Goal: Information Seeking & Learning: Learn about a topic

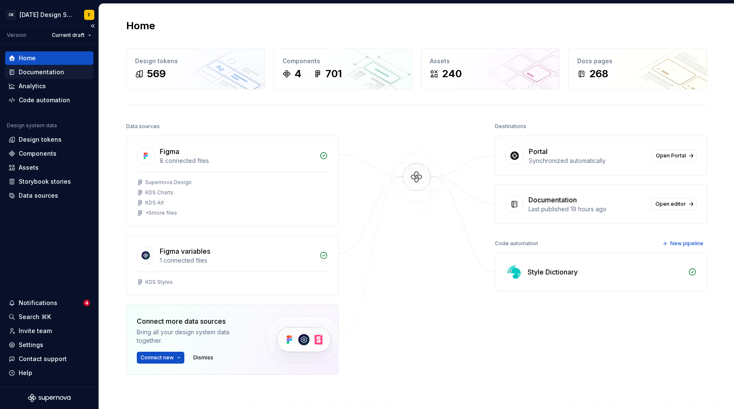
click at [53, 73] on div "Documentation" at bounding box center [41, 72] width 45 height 8
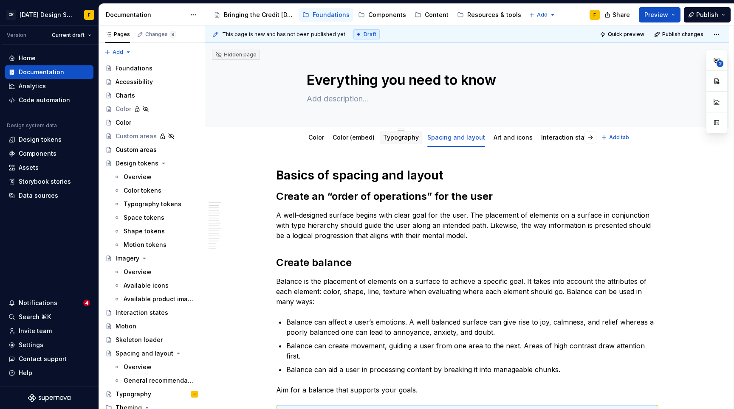
click at [399, 139] on link "Typography" at bounding box center [401, 137] width 36 height 7
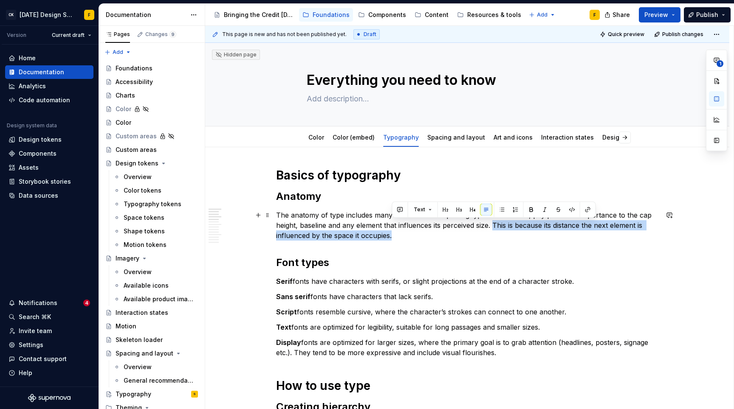
drag, startPoint x: 494, startPoint y: 224, endPoint x: 493, endPoint y: 233, distance: 8.6
click at [493, 233] on p "The anatomy of type includes many features. When placing type on a surface, pay…" at bounding box center [467, 225] width 382 height 31
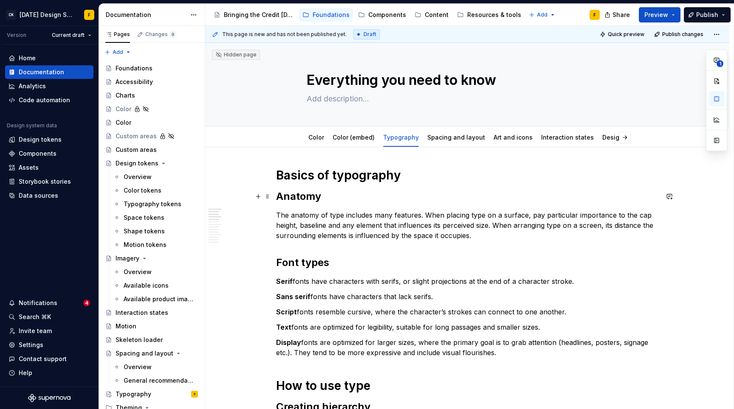
click at [445, 199] on h2 "Anatomy" at bounding box center [467, 197] width 382 height 14
type textarea "*"
click at [406, 282] on p "Serif fonts have characters with serifs, or slight projections at the end of a …" at bounding box center [467, 281] width 382 height 10
click at [465, 297] on p "Sans serif fonts have characters that lack serifs." at bounding box center [467, 297] width 382 height 10
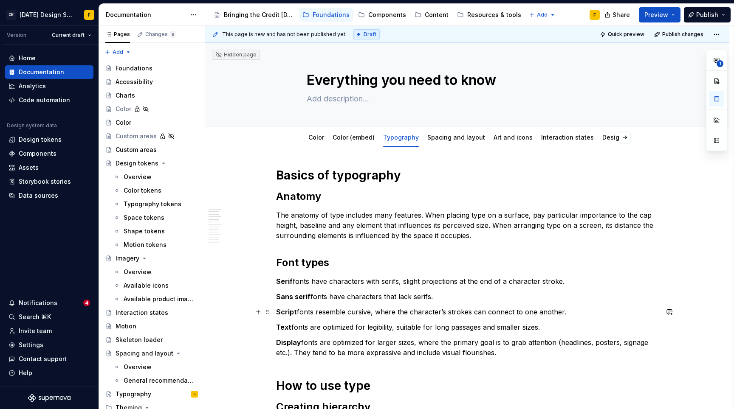
click at [374, 312] on p "Script fonts resemble cursive, where the character’s strokes can connect to one…" at bounding box center [467, 312] width 382 height 10
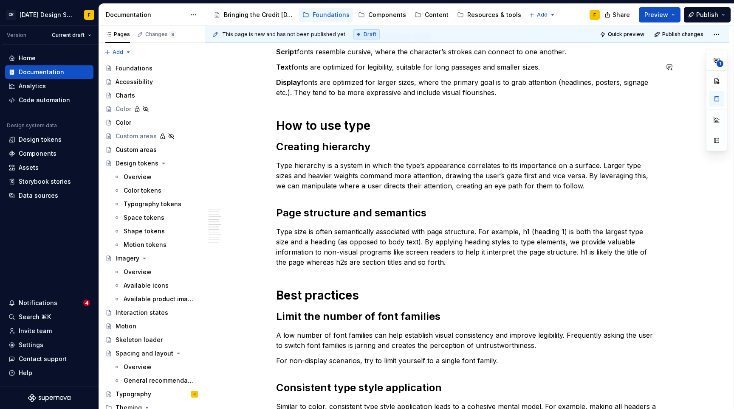
scroll to position [262, 0]
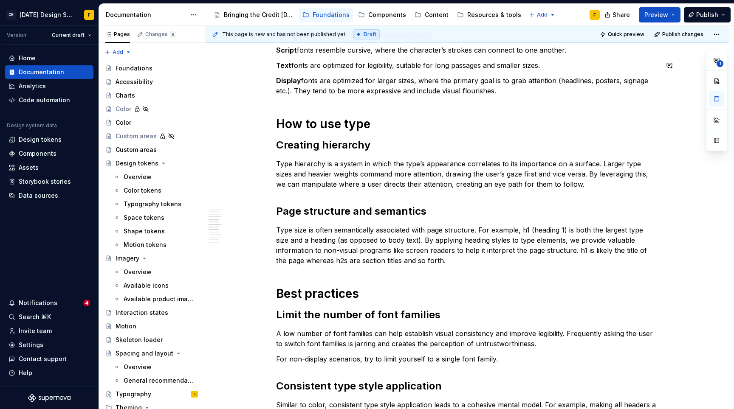
type textarea "*"
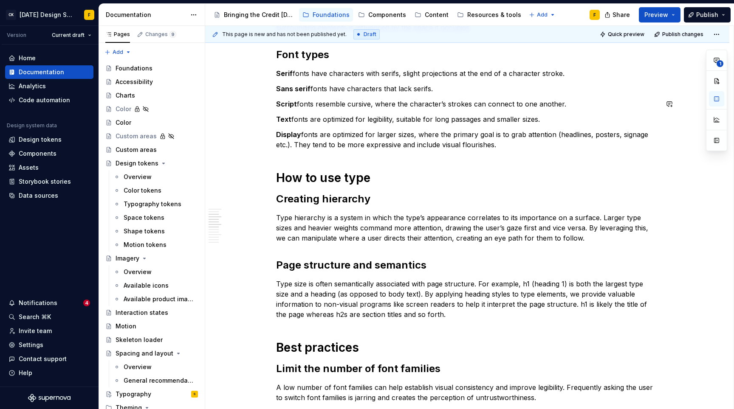
scroll to position [0, 0]
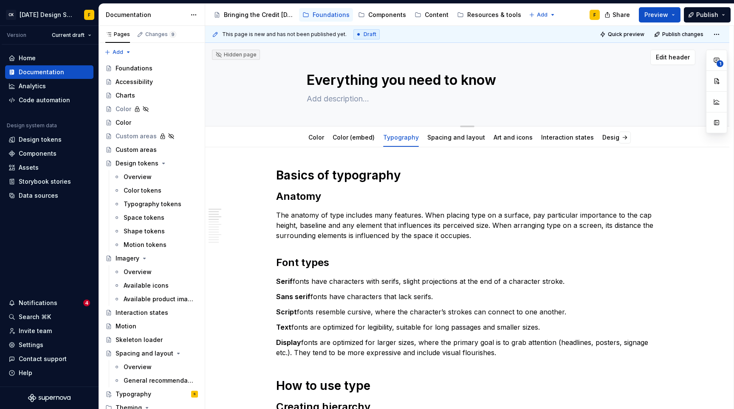
type textarea "*"
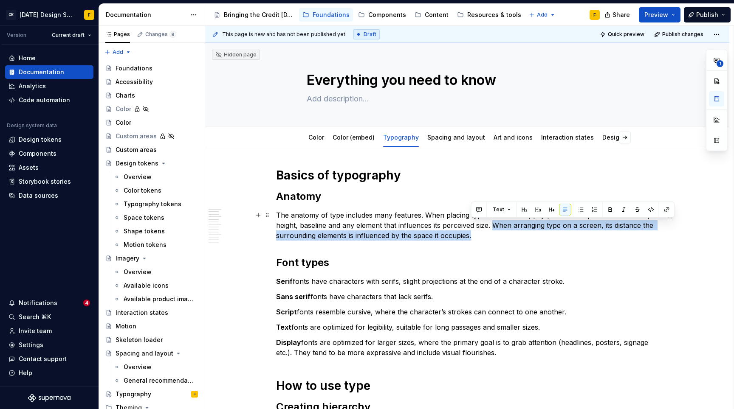
drag, startPoint x: 495, startPoint y: 225, endPoint x: 494, endPoint y: 232, distance: 7.7
click at [494, 232] on p "The anatomy of type includes many features. When placing type on a surface, pay…" at bounding box center [467, 225] width 382 height 31
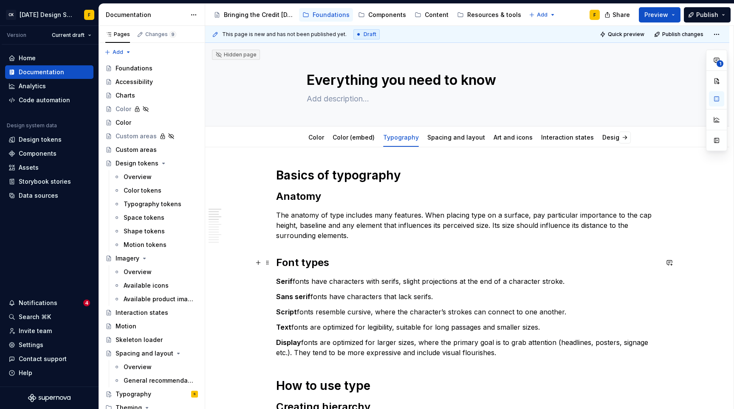
click at [454, 265] on h2 "Font types" at bounding box center [467, 263] width 382 height 14
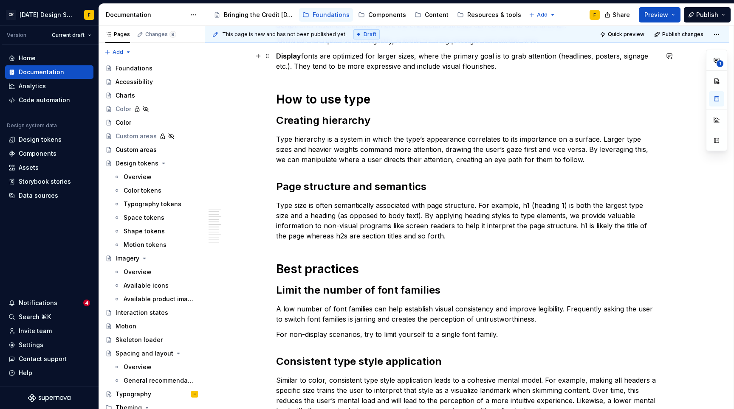
scroll to position [290, 0]
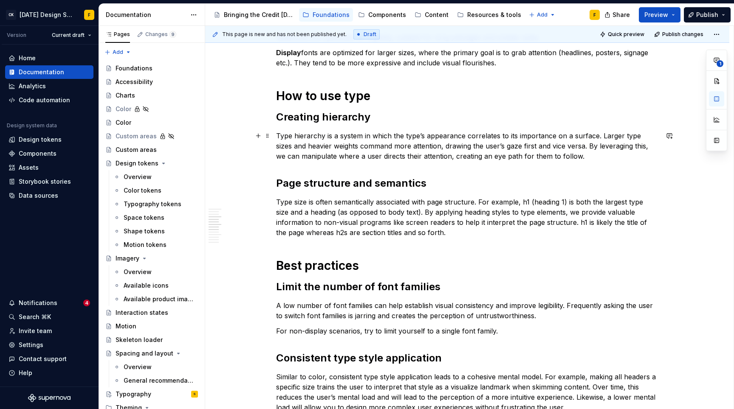
click at [574, 136] on p "Type hierarchy is a system in which the type’s appearance correlates to its imp…" at bounding box center [467, 146] width 382 height 31
click at [574, 192] on div "Basics of typography Anatomy The anatomy of type includes many features. When p…" at bounding box center [467, 324] width 382 height 893
click at [499, 223] on p "Type size is often semantically associated with page structure. For example, h1…" at bounding box center [467, 217] width 382 height 41
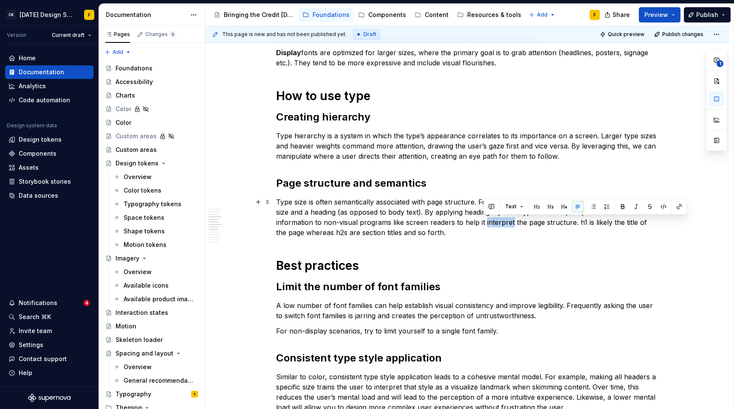
click at [499, 223] on p "Type size is often semantically associated with page structure. For example, h1…" at bounding box center [467, 217] width 382 height 41
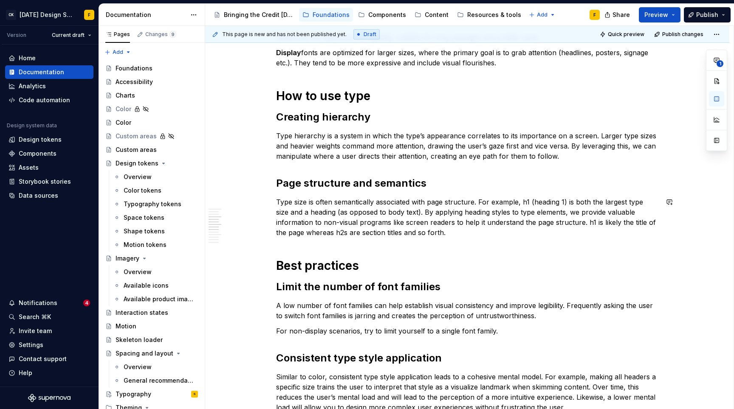
click at [378, 315] on p "A low number of font families can help establish visual consistency and improve…" at bounding box center [467, 311] width 382 height 20
click at [308, 316] on p "A low number of font families can help establish visual consistency and improve…" at bounding box center [467, 311] width 382 height 20
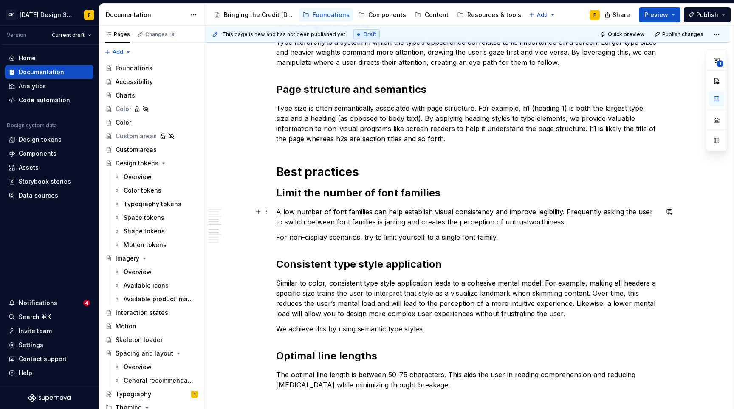
scroll to position [556, 0]
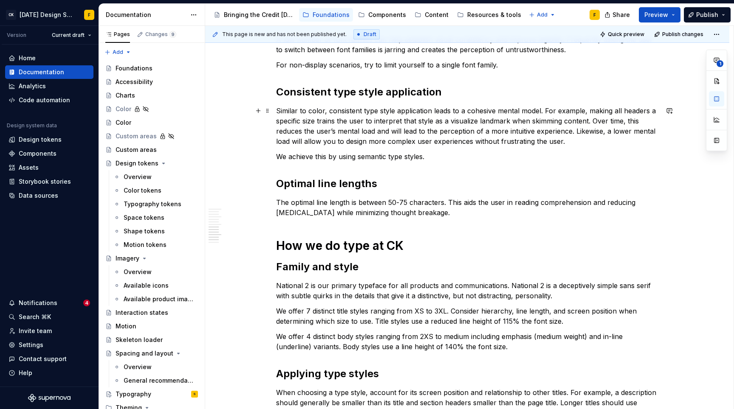
click at [378, 137] on p "Similar to color, consistent type style application leads to a cohesive mental …" at bounding box center [467, 126] width 382 height 41
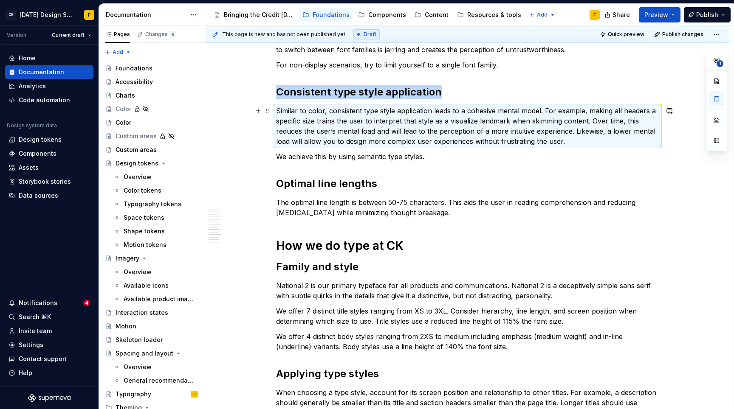
click at [353, 141] on p "Similar to color, consistent type style application leads to a cohesive mental …" at bounding box center [467, 126] width 382 height 41
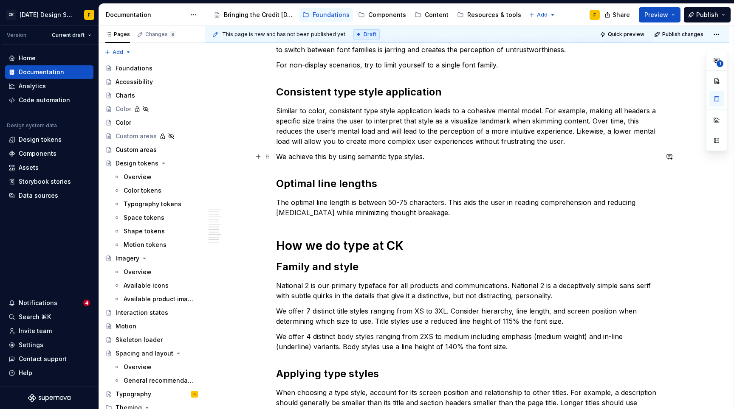
click at [471, 155] on p "We achieve this by using semantic type styles." at bounding box center [467, 157] width 382 height 10
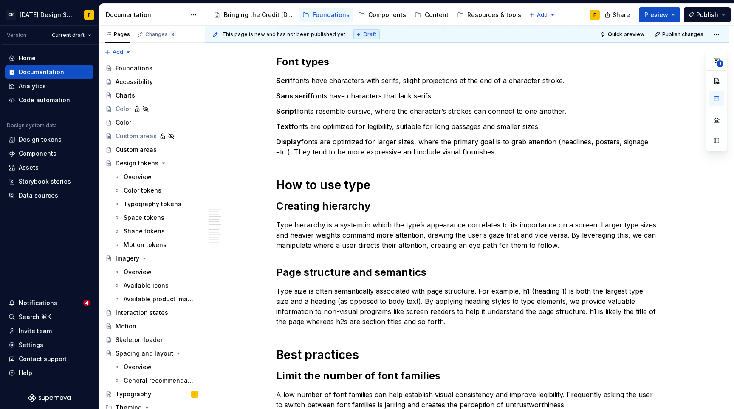
scroll to position [20, 0]
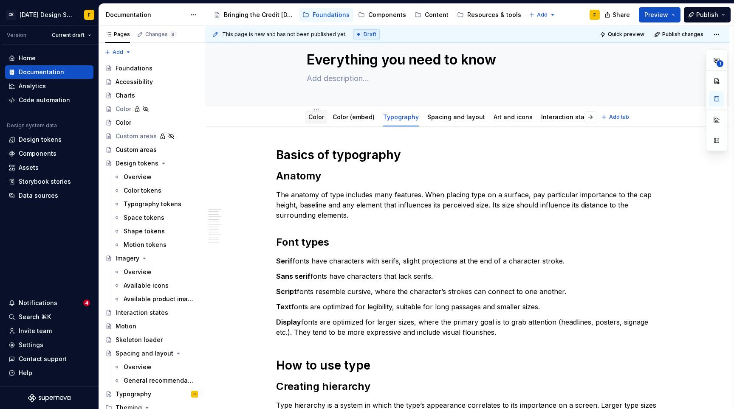
click at [316, 117] on link "Color" at bounding box center [316, 116] width 16 height 7
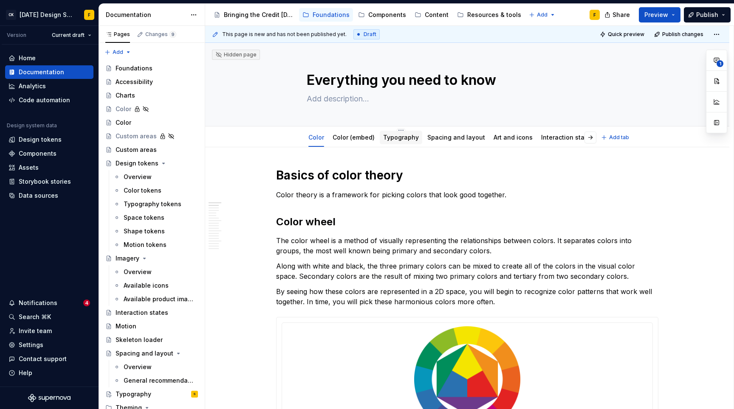
click at [396, 139] on link "Typography" at bounding box center [401, 137] width 36 height 7
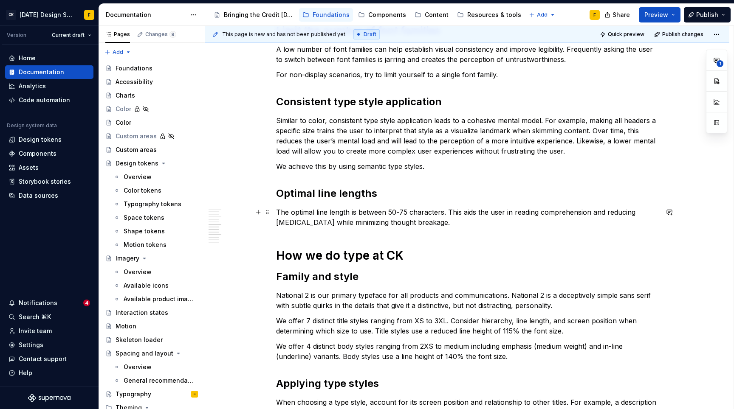
scroll to position [566, 0]
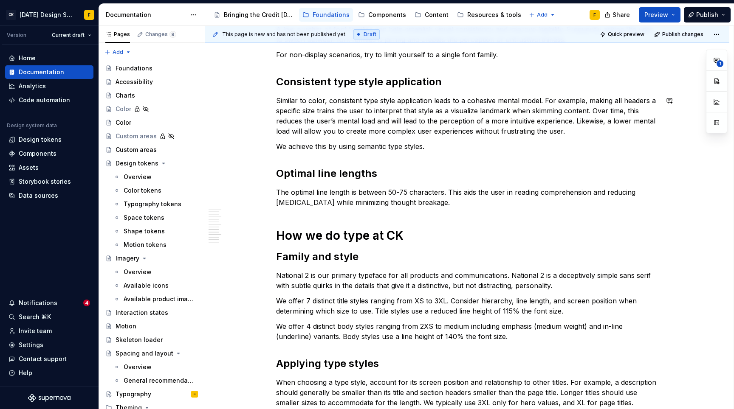
type textarea "*"
click at [365, 193] on p "The optimal line length is between 50-75 characters. This aids the user in read…" at bounding box center [467, 197] width 382 height 20
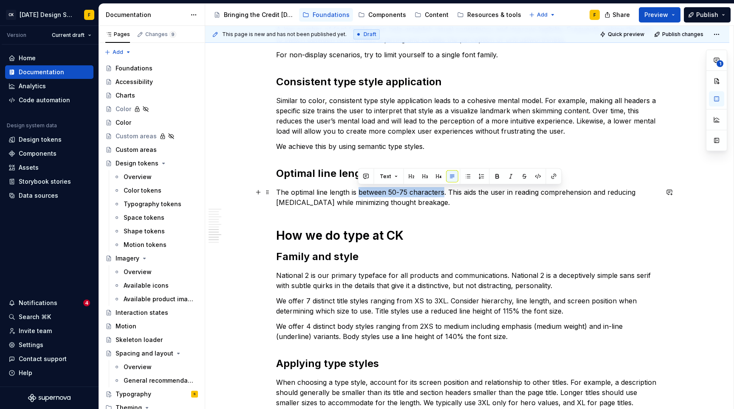
drag, startPoint x: 358, startPoint y: 194, endPoint x: 442, endPoint y: 189, distance: 84.2
click at [442, 189] on p "The optimal line length is between 50-75 characters. This aids the user in read…" at bounding box center [467, 197] width 382 height 20
click at [551, 176] on button "button" at bounding box center [554, 177] width 12 height 12
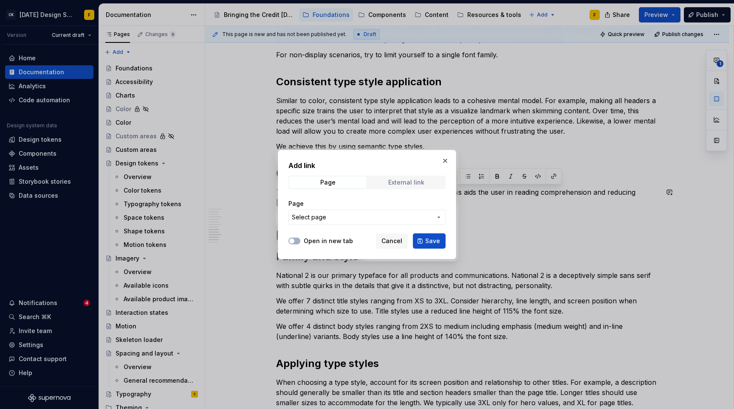
click at [419, 186] on span "External link" at bounding box center [406, 183] width 77 height 12
click at [314, 242] on label "Open in new tab" at bounding box center [328, 241] width 49 height 8
click at [300, 242] on button "Open in new tab" at bounding box center [294, 241] width 12 height 7
click at [336, 217] on input "URL" at bounding box center [366, 217] width 157 height 15
paste input "https://baymard.com/blog/line-length-readability"
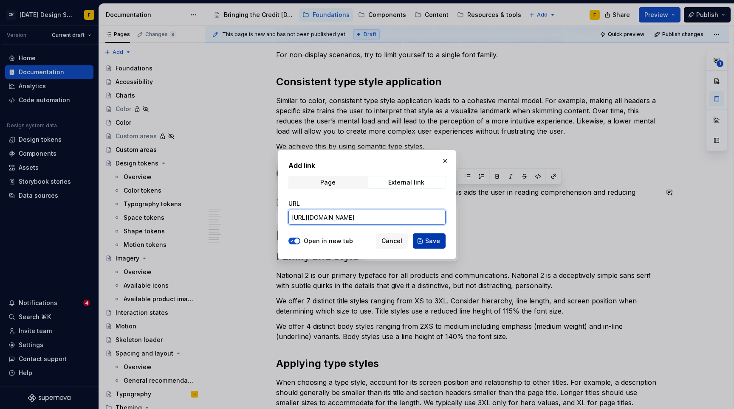
type input "https://baymard.com/blog/line-length-readability"
click at [434, 239] on span "Save" at bounding box center [432, 241] width 15 height 8
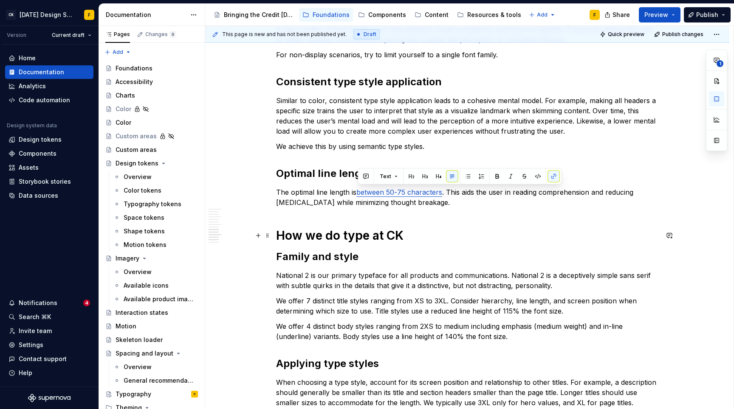
click at [468, 237] on h1 "How we do type at CK" at bounding box center [467, 235] width 382 height 15
click at [405, 305] on p "We offer 7 distinct title styles ranging from XS to 3XL. Consider hierarchy, li…" at bounding box center [467, 306] width 382 height 20
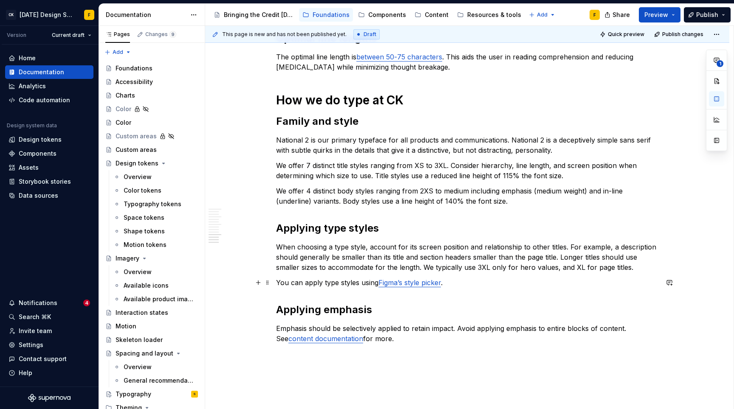
scroll to position [784, 0]
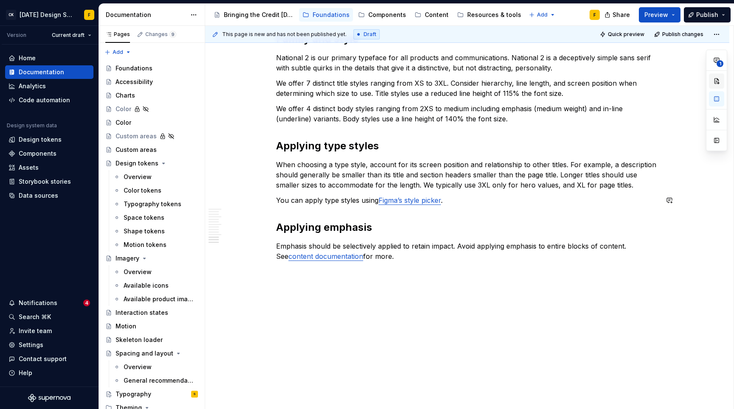
type textarea "*"
